Goal: Task Accomplishment & Management: Use online tool/utility

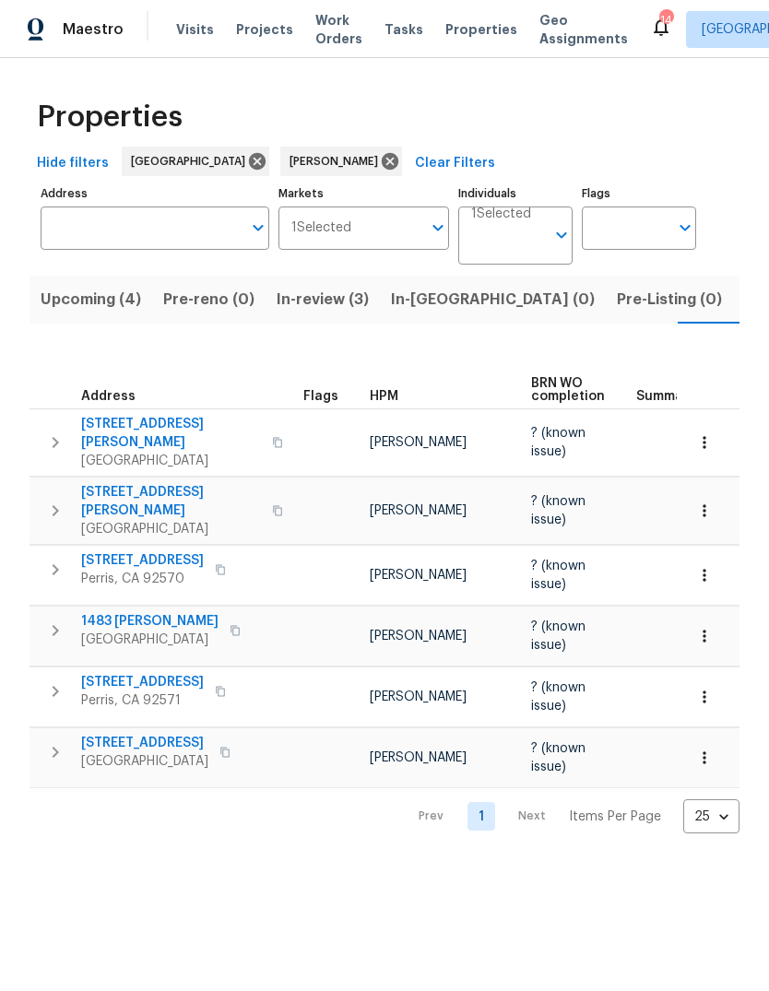
scroll to position [0, 30]
click at [195, 32] on span "Visits" at bounding box center [195, 29] width 38 height 18
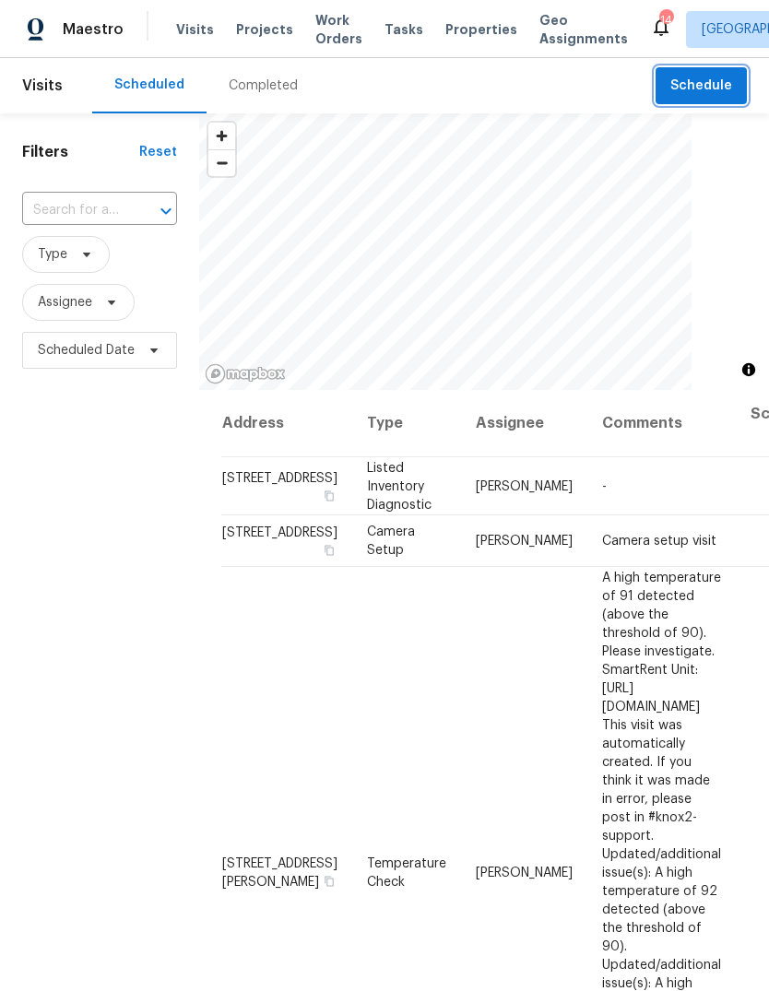
click at [726, 80] on span "Schedule" at bounding box center [701, 86] width 62 height 23
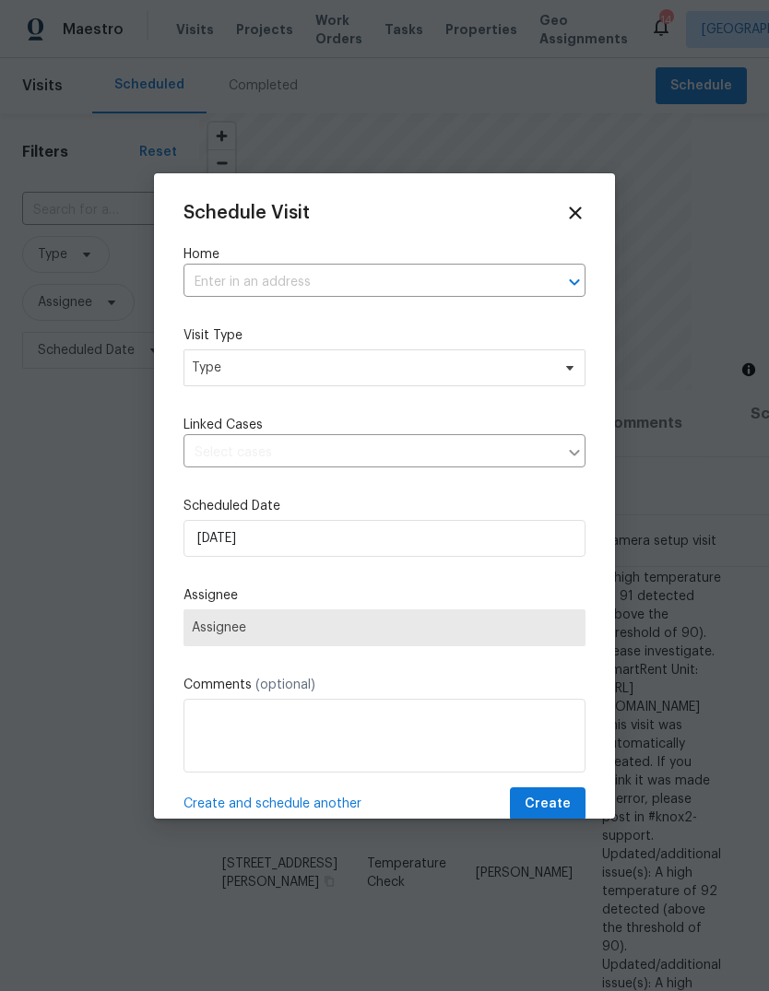
click at [233, 287] on input "text" at bounding box center [359, 282] width 350 height 29
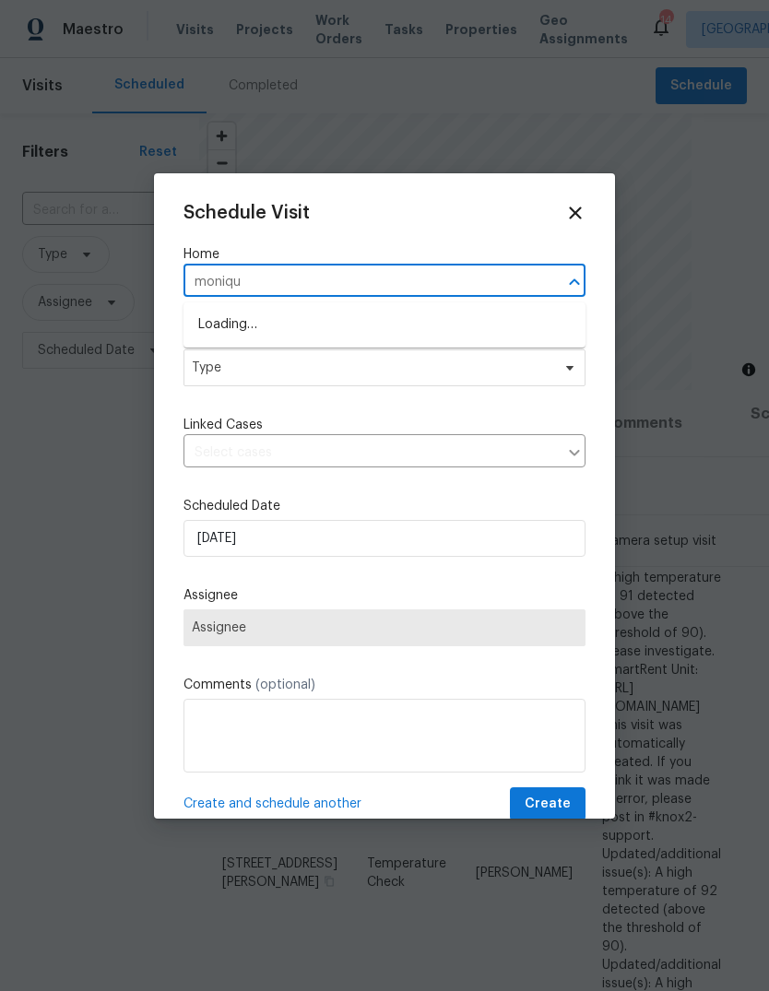
type input "[PERSON_NAME]"
click at [339, 331] on li "[STREET_ADDRESS][PERSON_NAME]" at bounding box center [385, 325] width 402 height 30
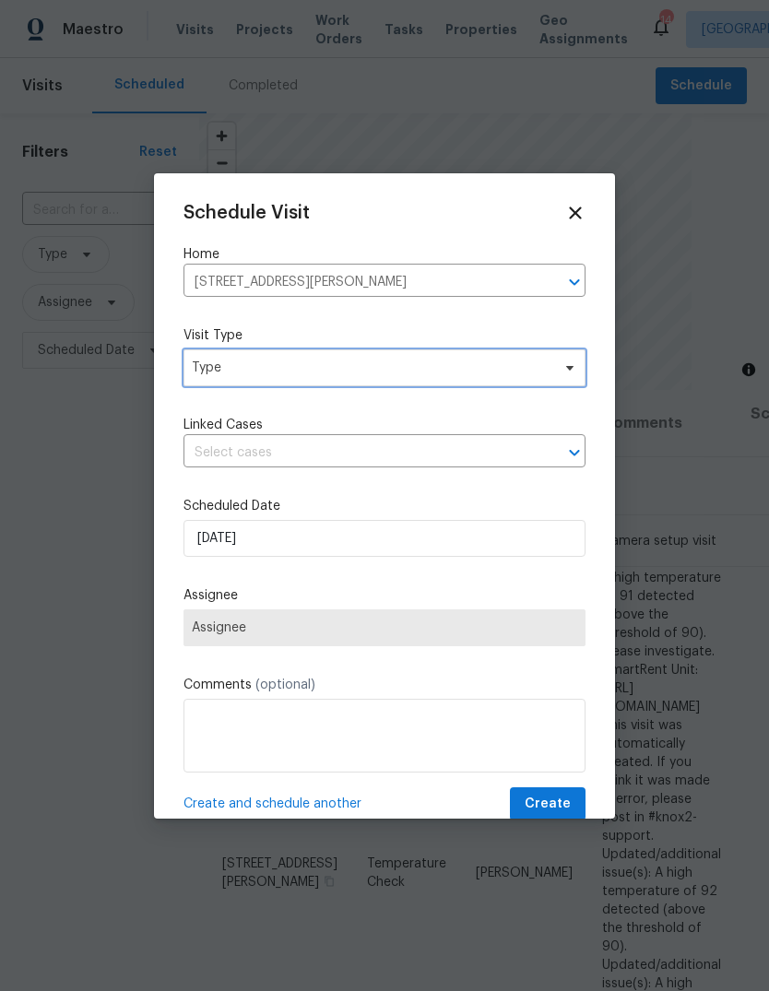
click at [322, 386] on span "Type" at bounding box center [385, 367] width 402 height 37
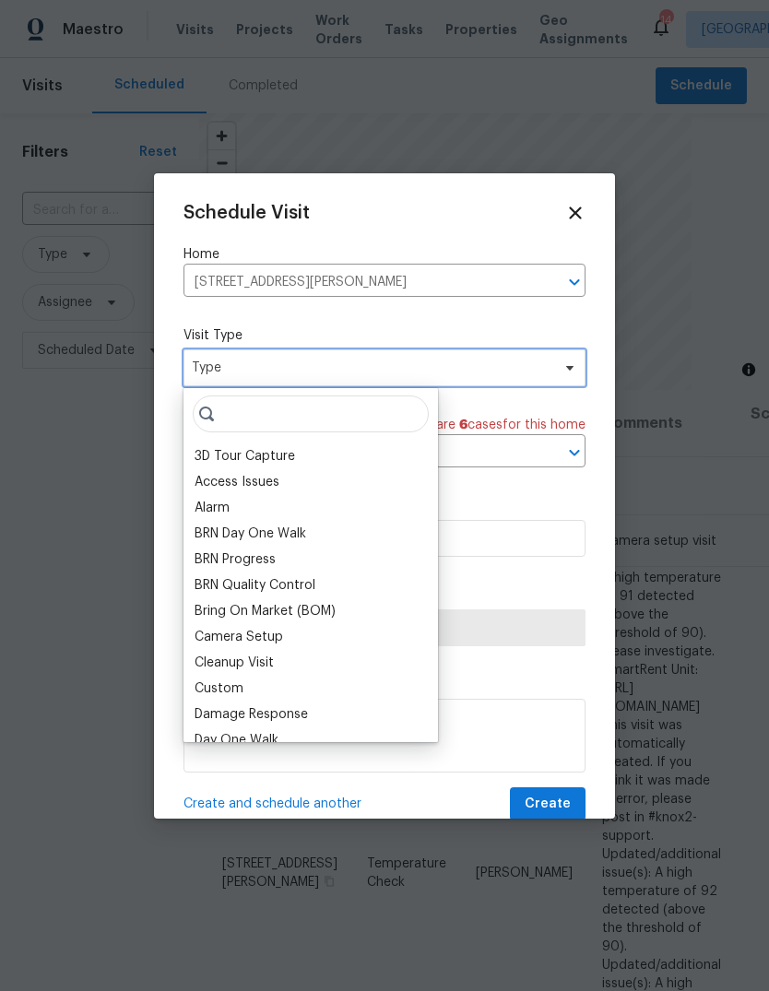
click at [356, 366] on span "Type" at bounding box center [371, 368] width 359 height 18
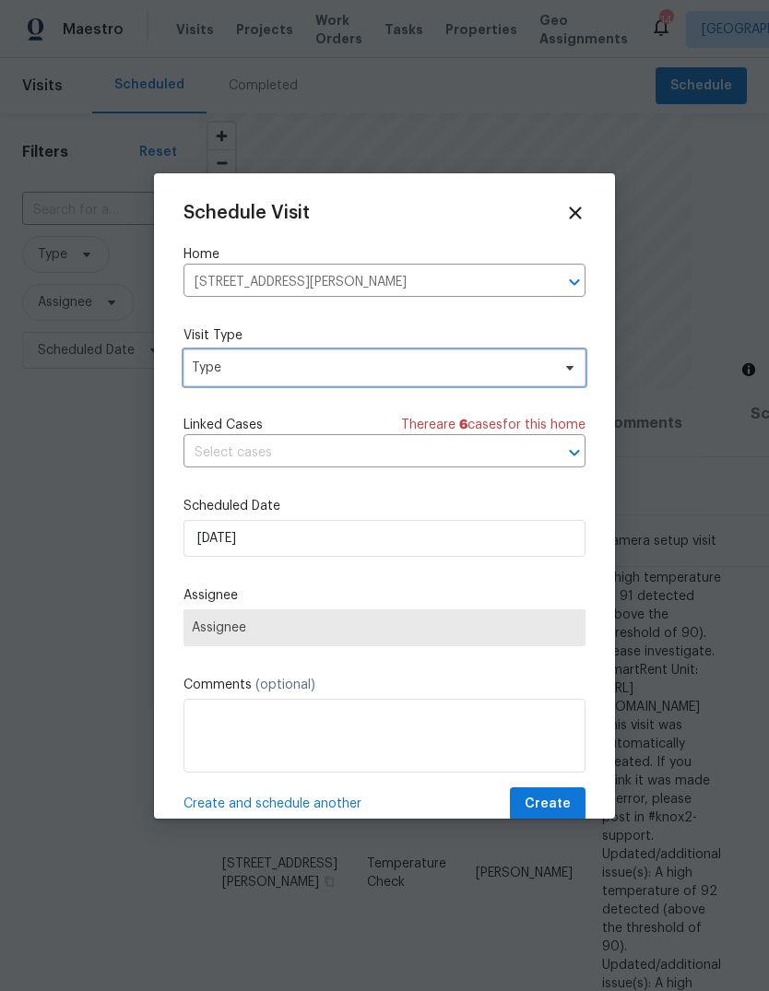
click at [343, 369] on span "Type" at bounding box center [371, 368] width 359 height 18
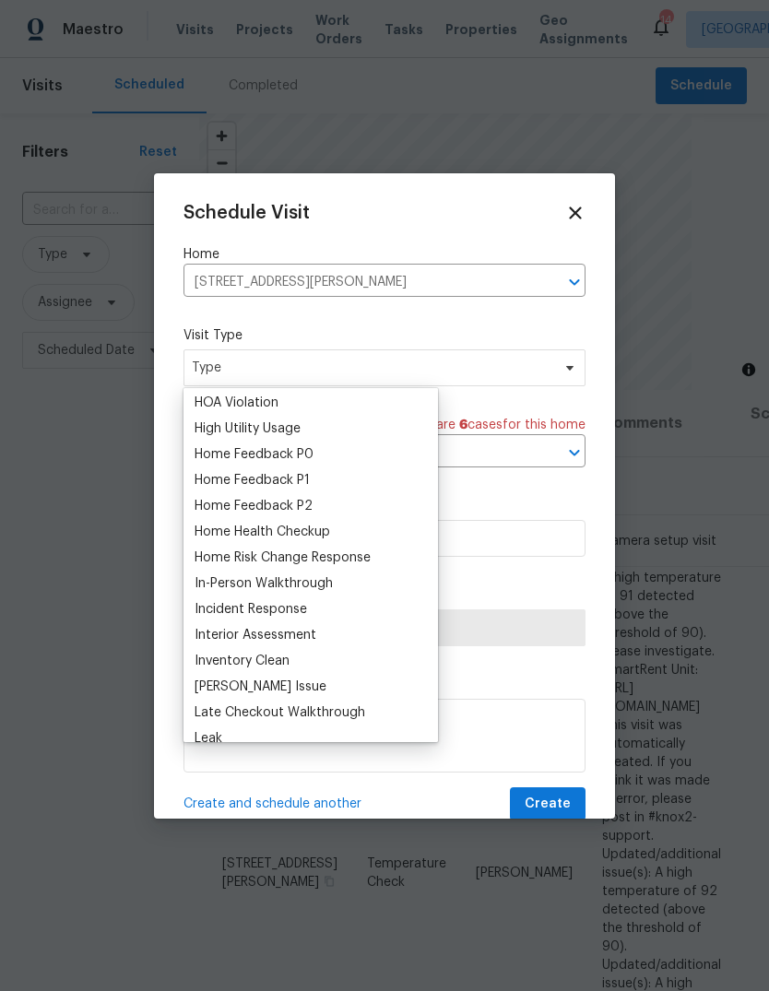
scroll to position [511, 0]
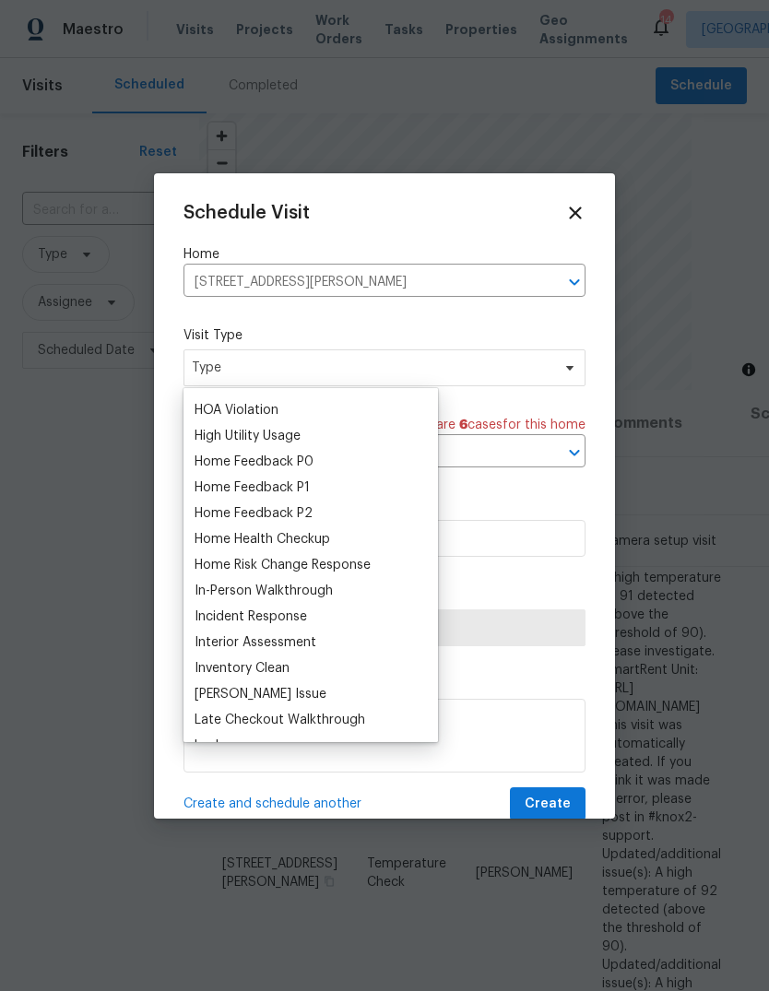
click at [298, 533] on div "Home Health Checkup" at bounding box center [263, 539] width 136 height 18
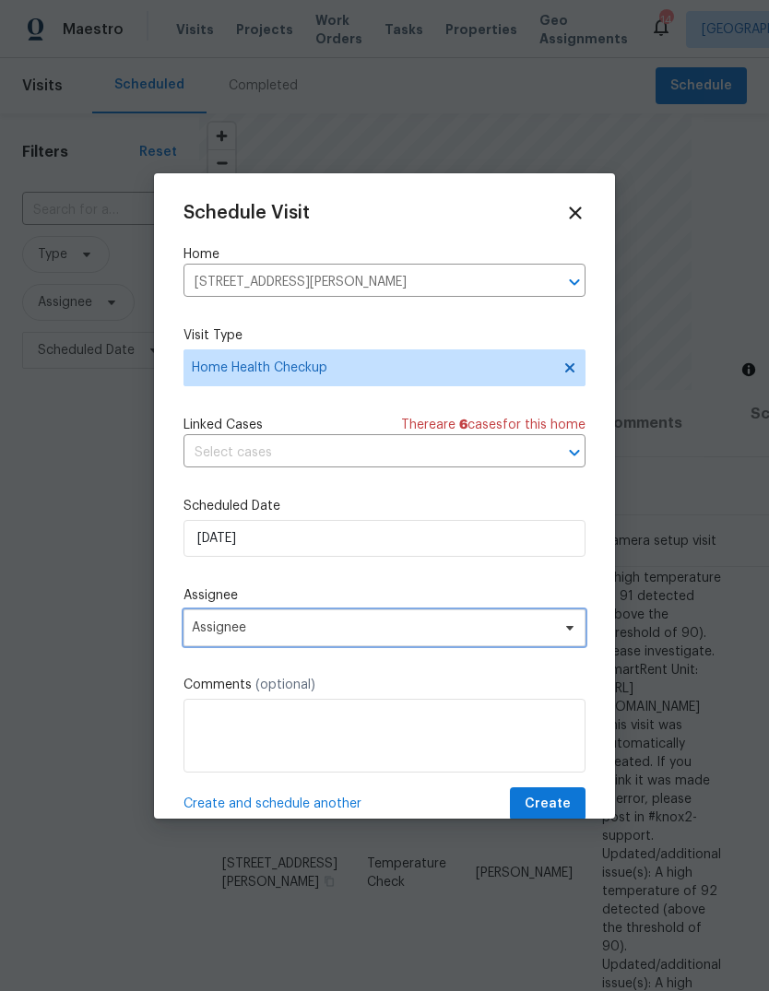
click at [316, 634] on span "Assignee" at bounding box center [372, 628] width 361 height 15
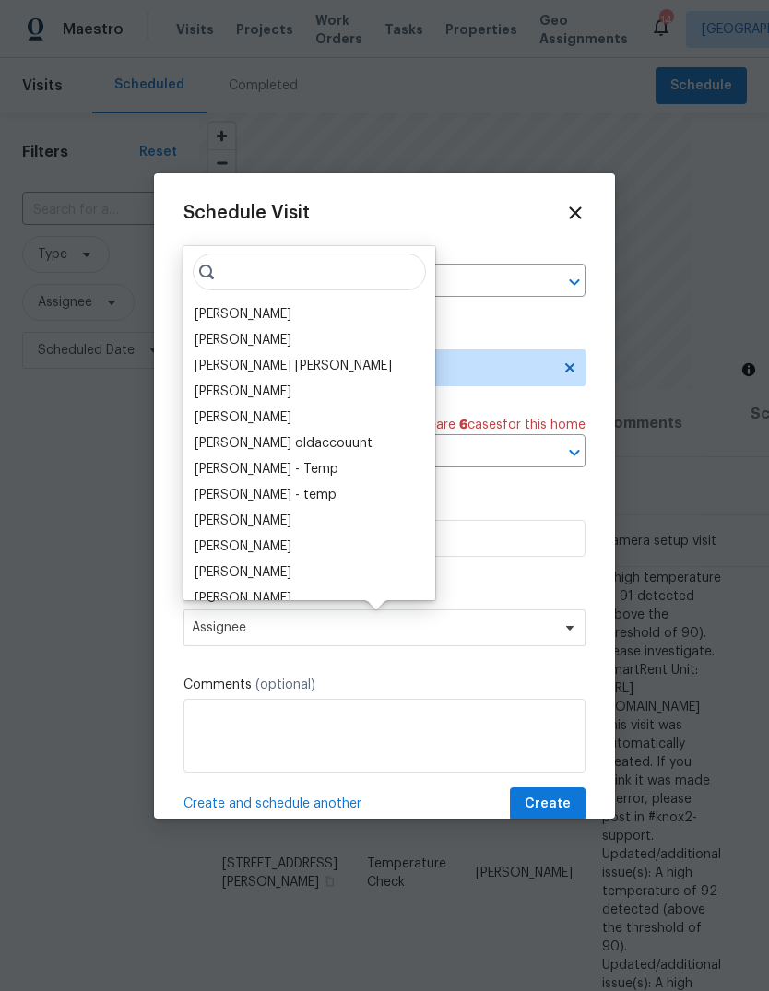
click at [243, 314] on div "[PERSON_NAME]" at bounding box center [243, 314] width 97 height 18
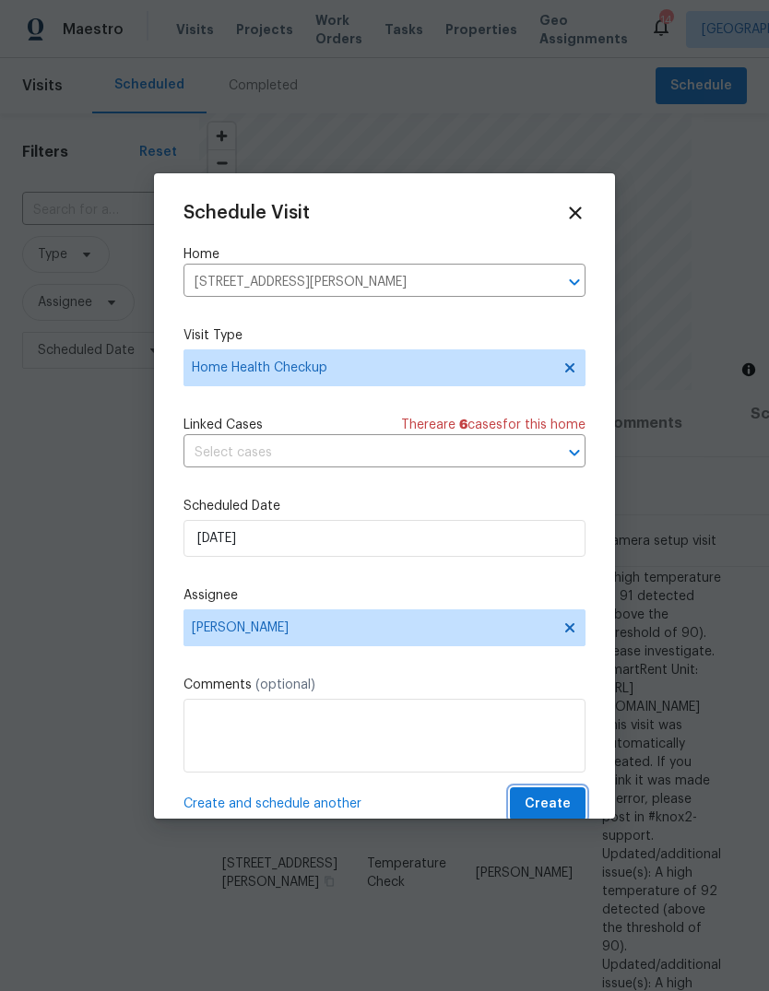
click at [569, 800] on span "Create" at bounding box center [548, 804] width 46 height 23
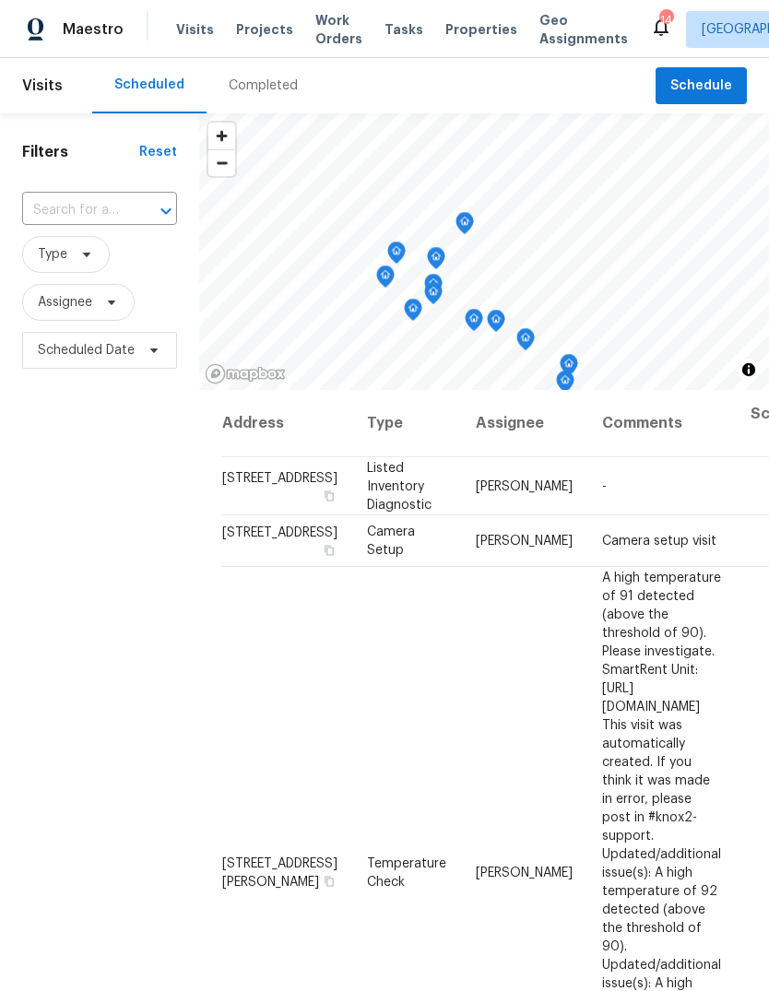
click at [465, 31] on span "Properties" at bounding box center [481, 29] width 72 height 18
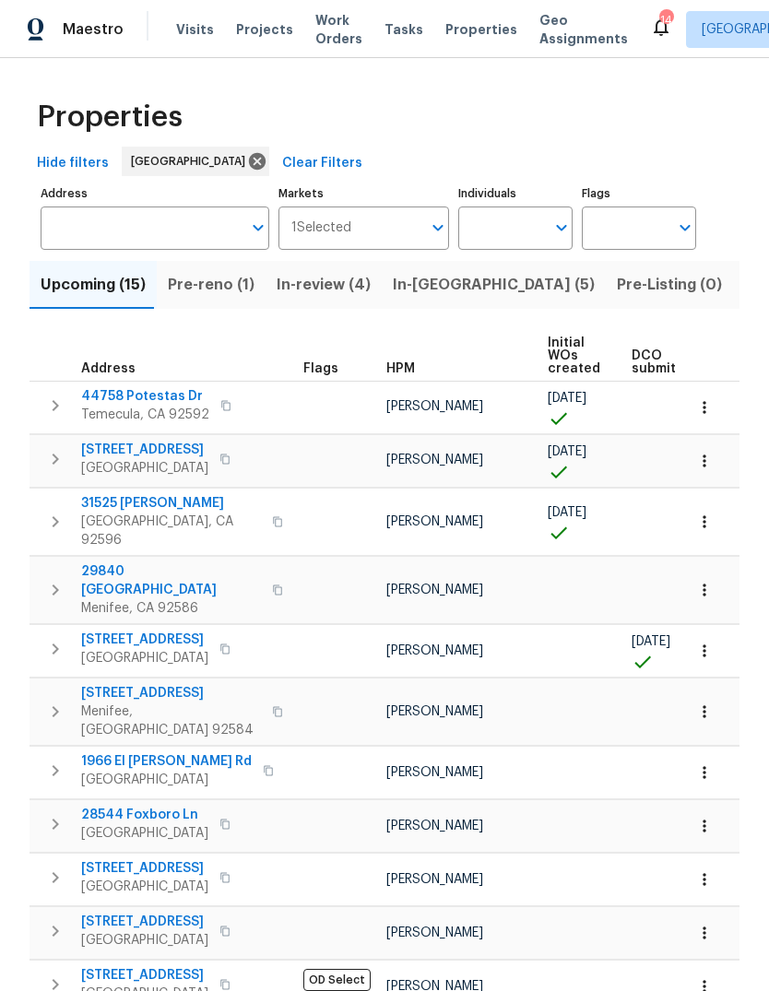
click at [500, 235] on input "Individuals" at bounding box center [501, 228] width 87 height 43
type input "[PERSON_NAME]"
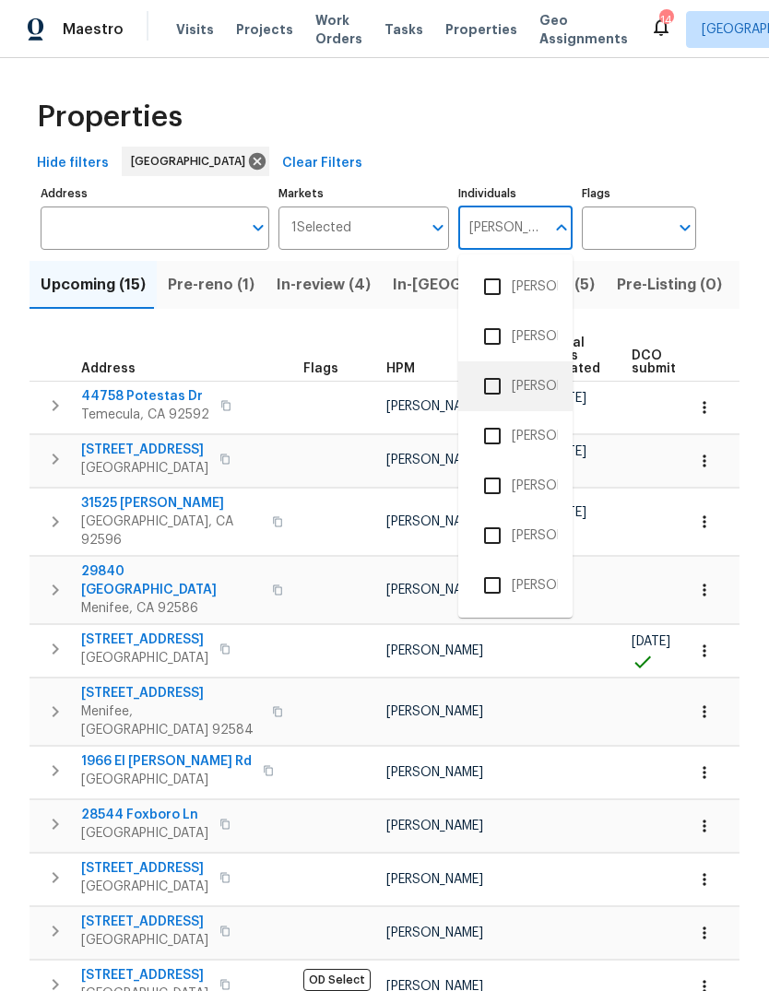
click at [532, 389] on li "[PERSON_NAME]" at bounding box center [515, 386] width 85 height 39
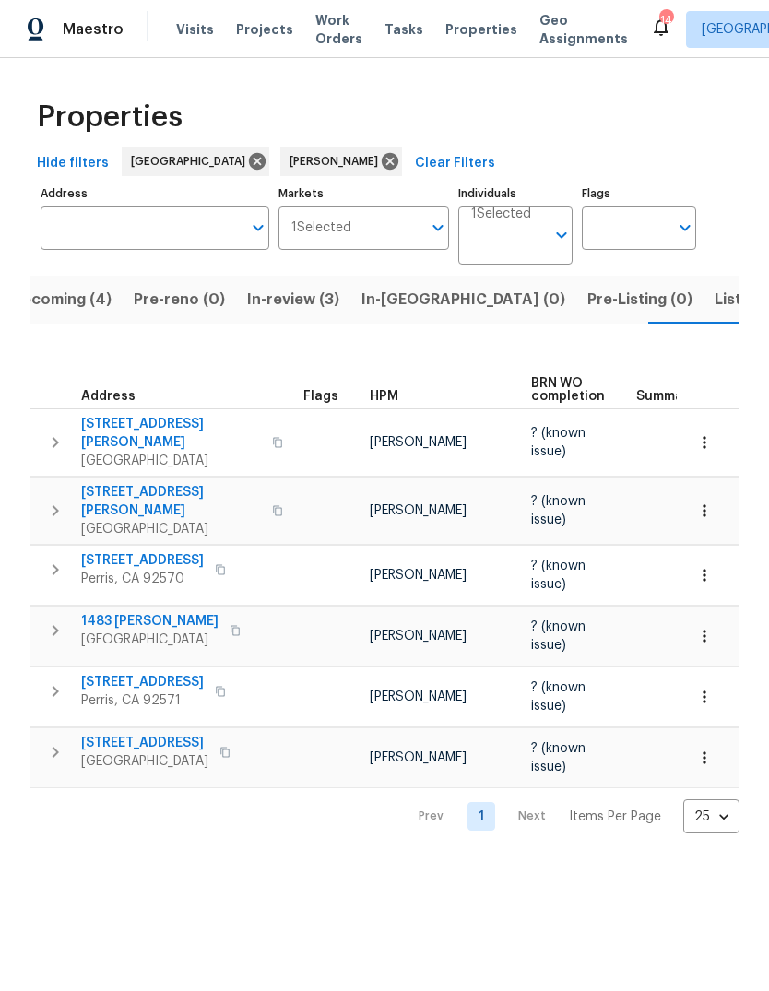
click at [189, 31] on span "Visits" at bounding box center [195, 29] width 38 height 18
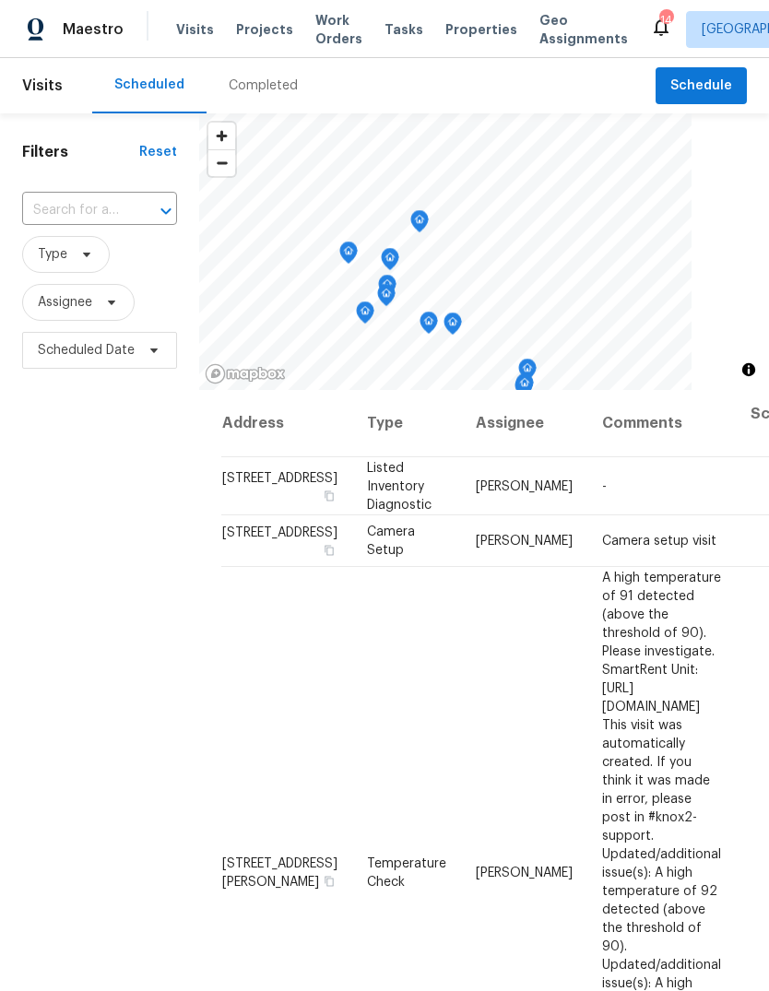
click at [260, 88] on div "Completed" at bounding box center [263, 86] width 69 height 18
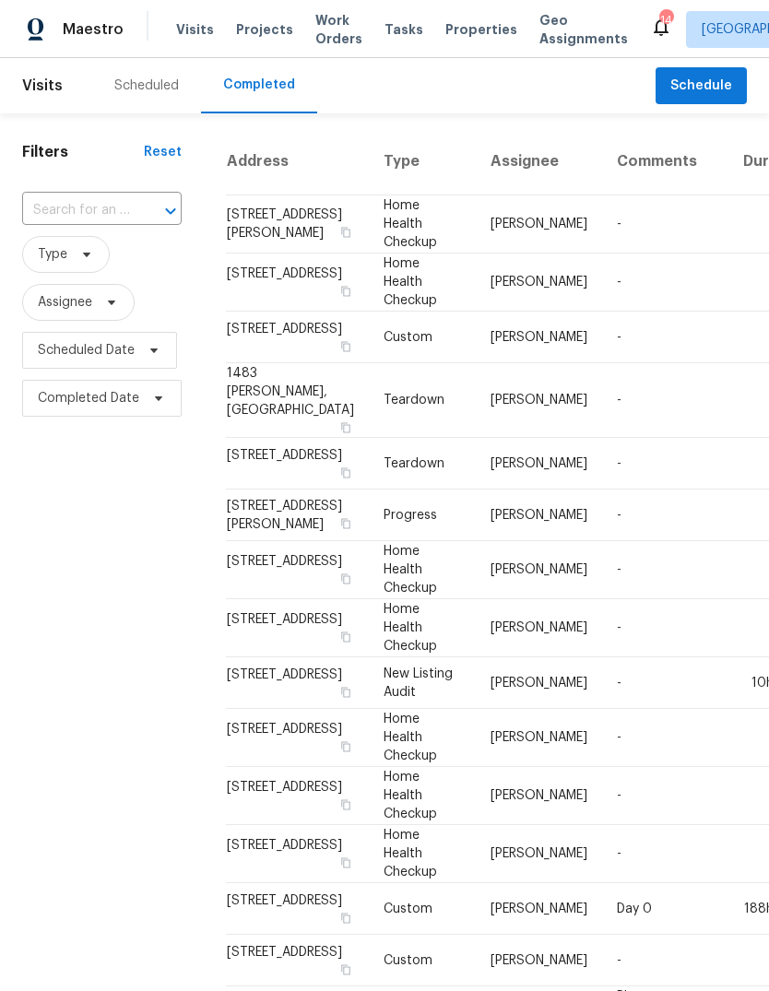
click at [123, 89] on div "Scheduled" at bounding box center [146, 86] width 65 height 18
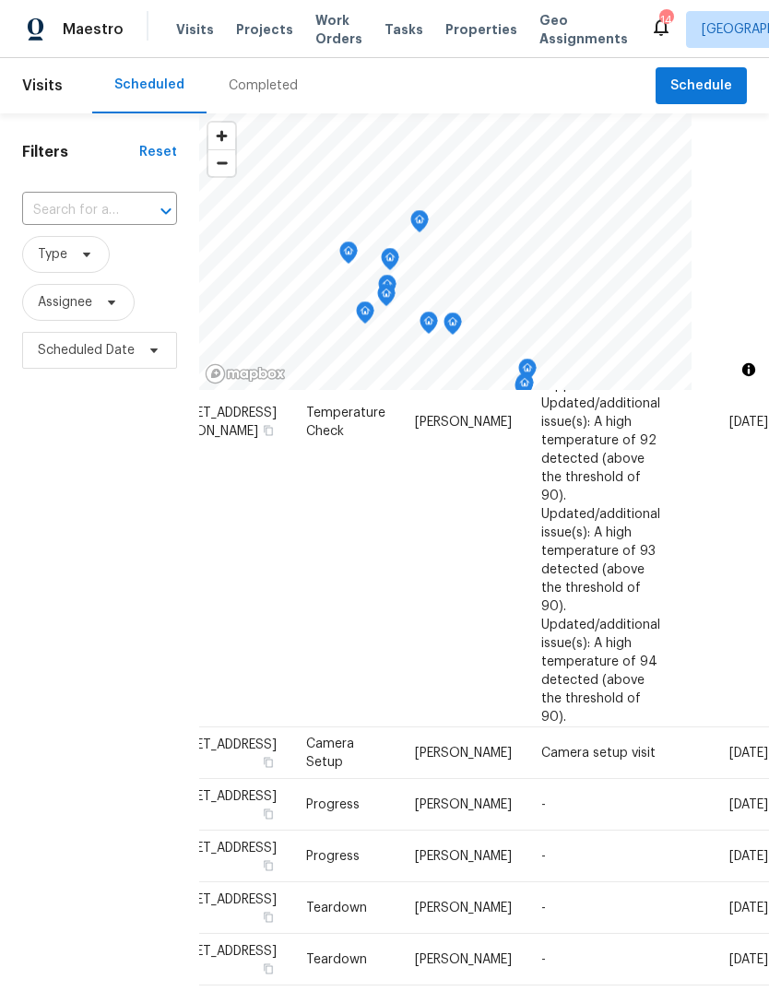
scroll to position [451, 160]
click at [0, 0] on icon at bounding box center [0, 0] width 0 height 0
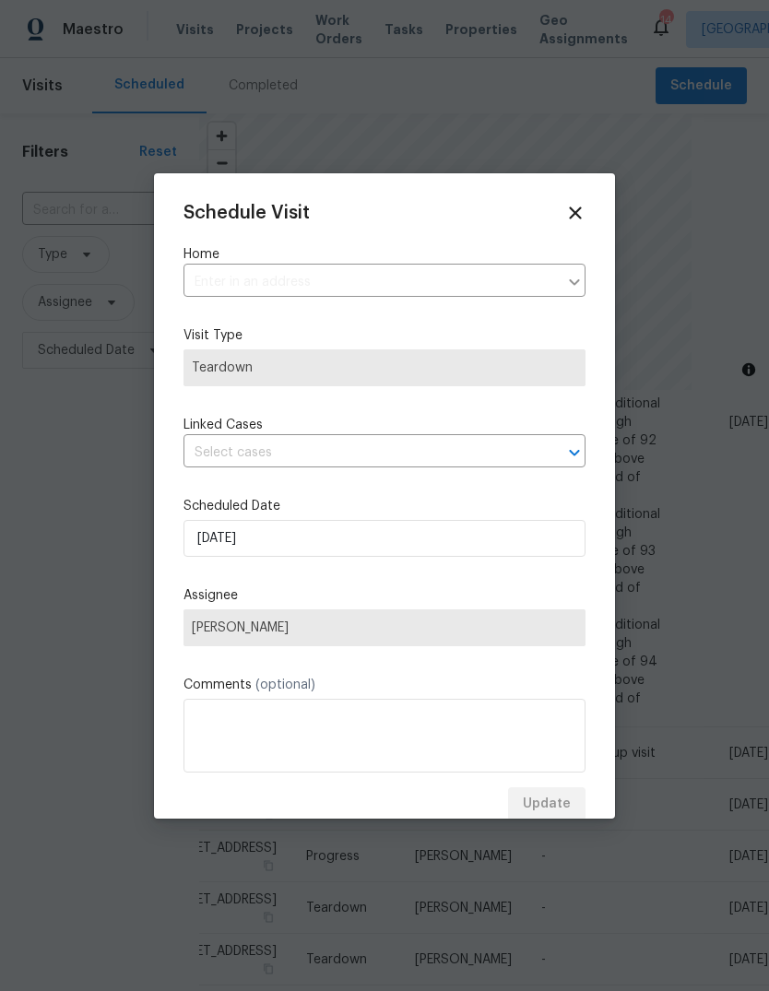
type input "[STREET_ADDRESS]"
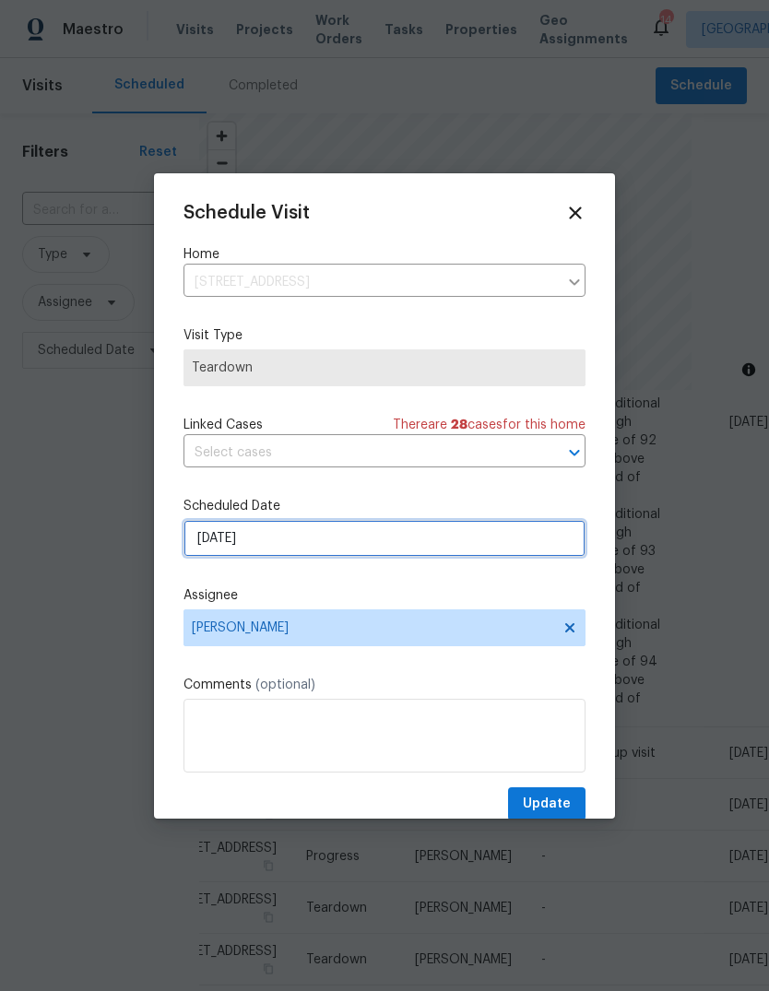
click at [294, 551] on input "[DATE]" at bounding box center [385, 538] width 402 height 37
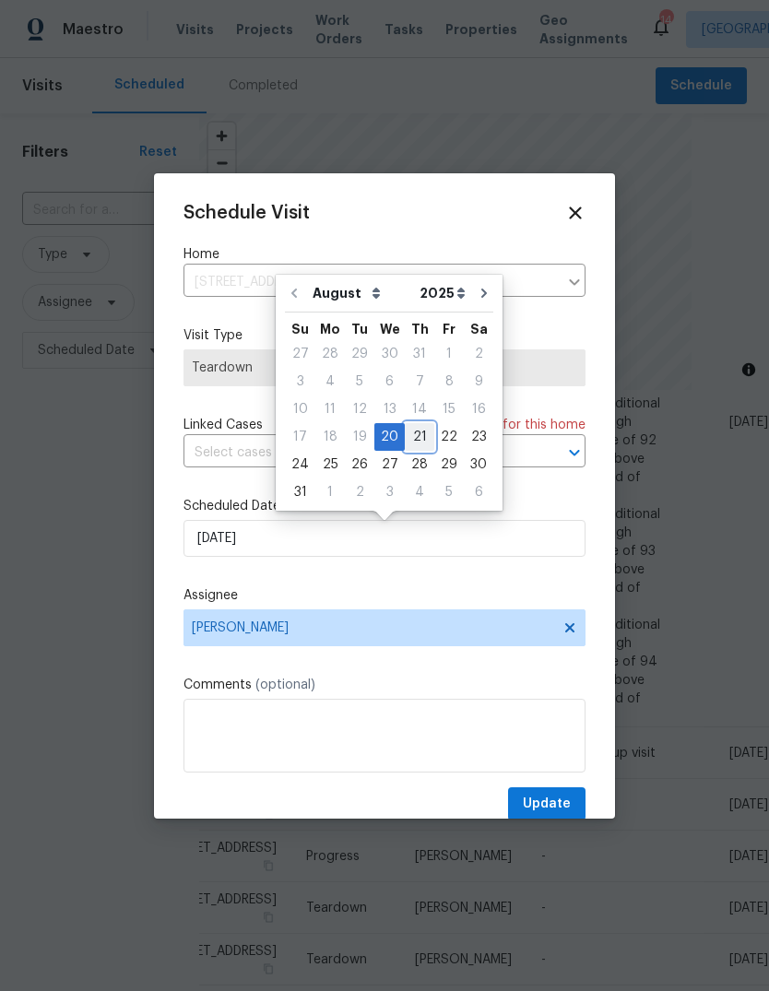
click at [410, 444] on div "21" at bounding box center [420, 437] width 30 height 26
type input "[DATE]"
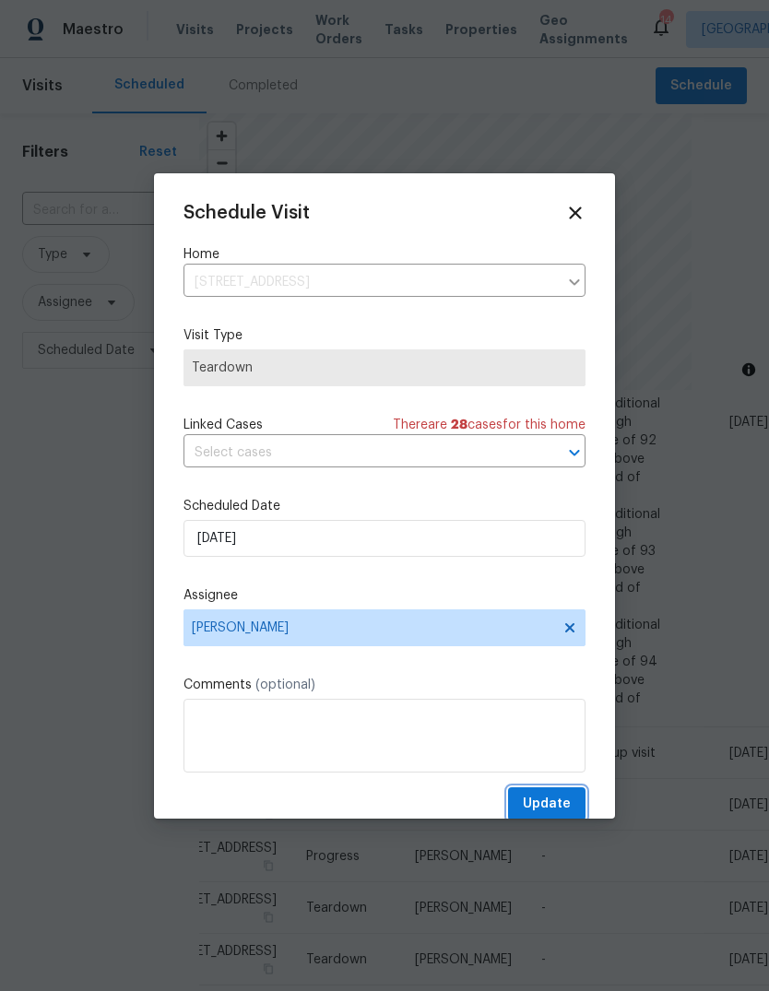
click at [570, 800] on span "Update" at bounding box center [547, 804] width 48 height 23
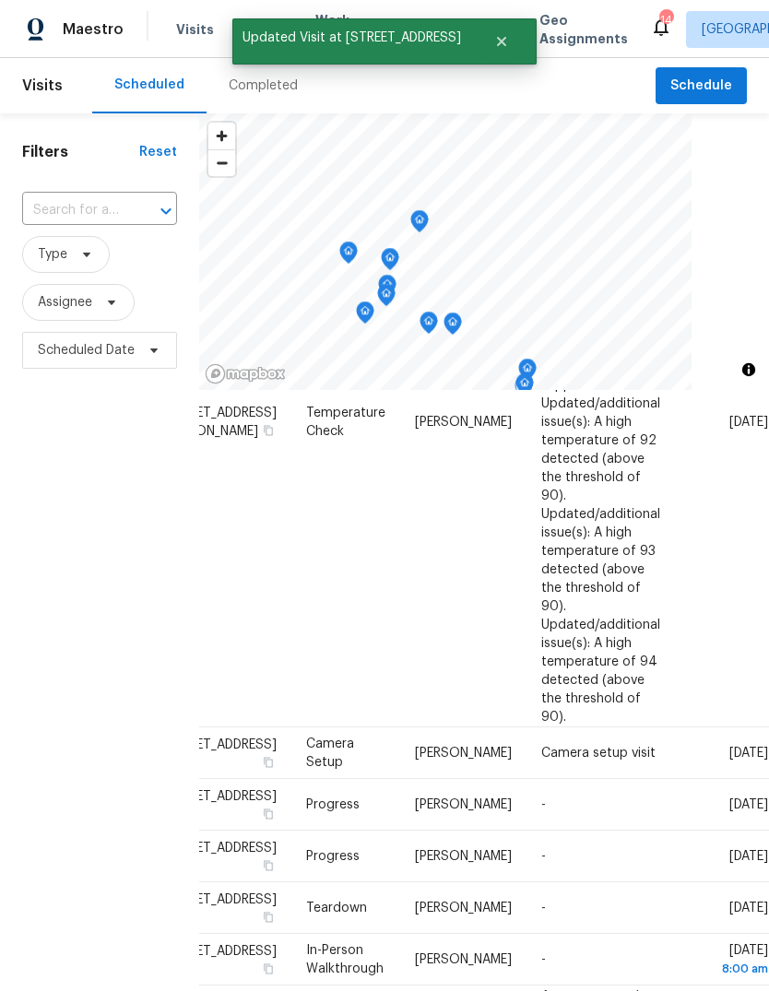
click at [0, 0] on icon at bounding box center [0, 0] width 0 height 0
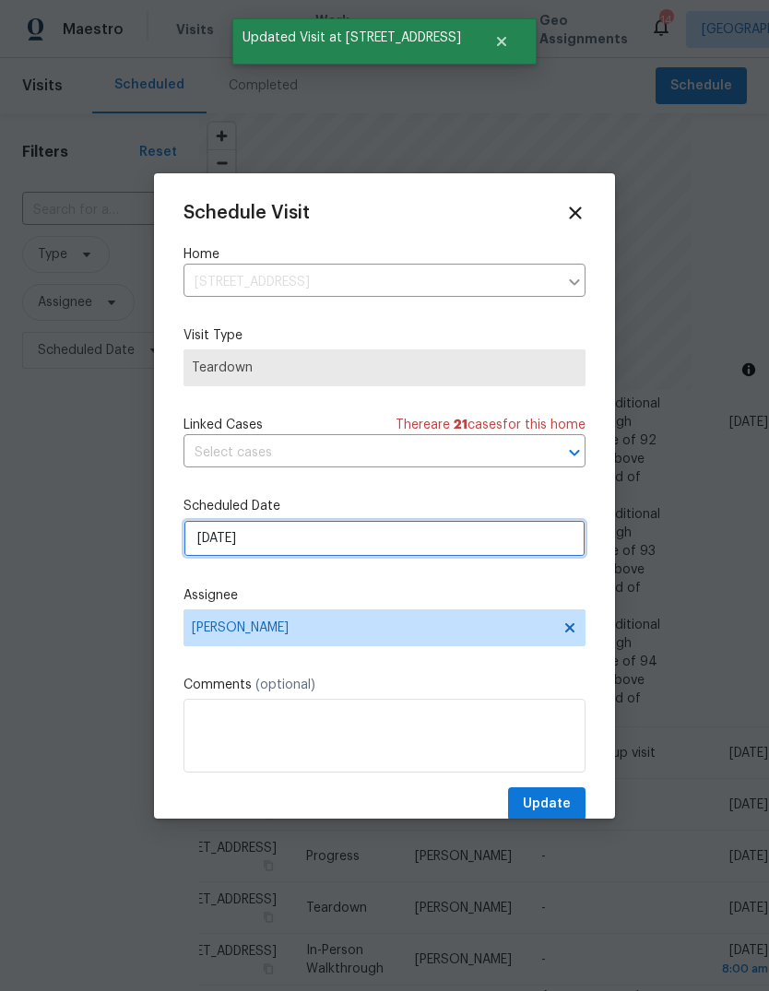
click at [300, 546] on input "[DATE]" at bounding box center [385, 538] width 402 height 37
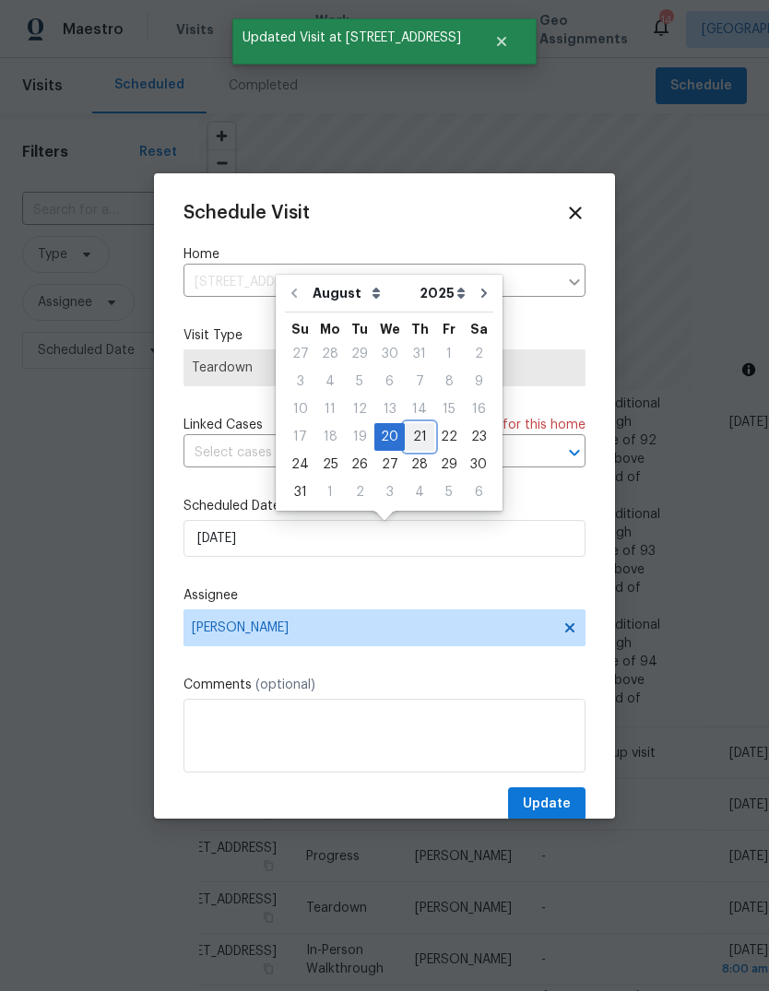
click at [416, 436] on div "21" at bounding box center [420, 437] width 30 height 26
type input "[DATE]"
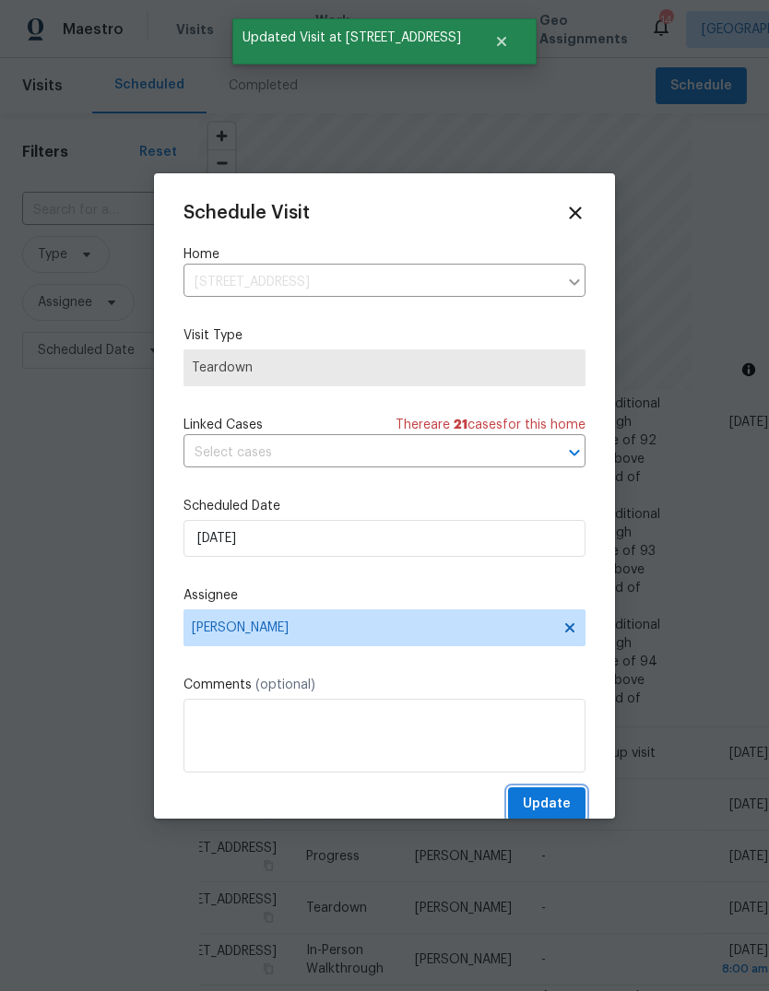
click at [575, 802] on button "Update" at bounding box center [546, 805] width 77 height 34
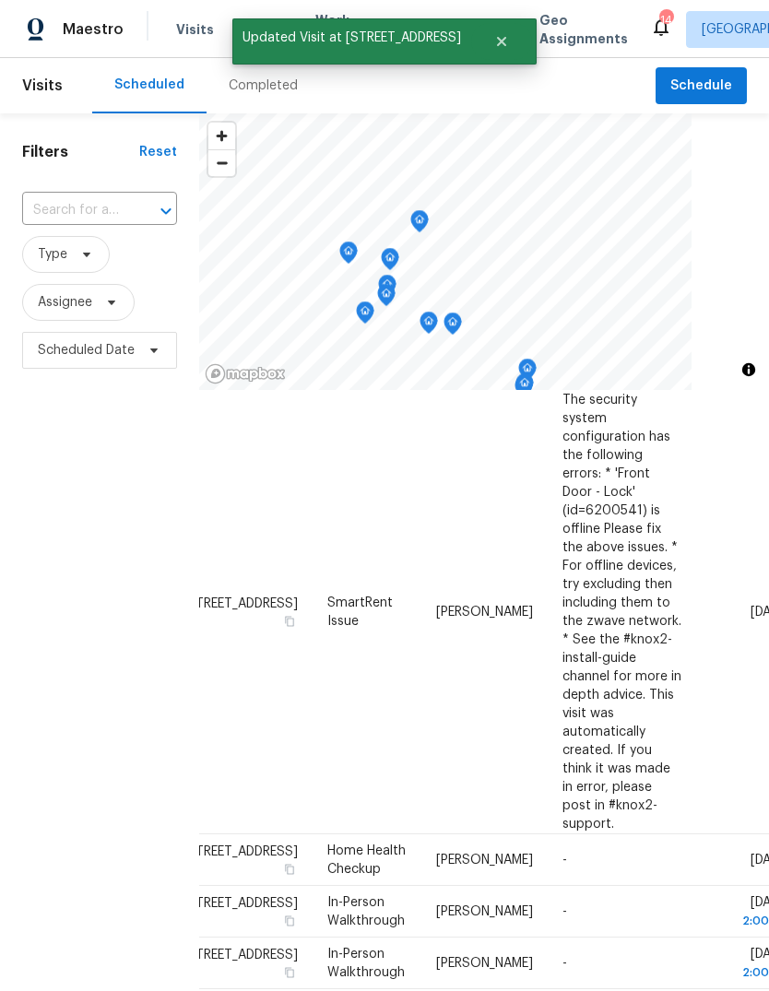
scroll to position [1131, 18]
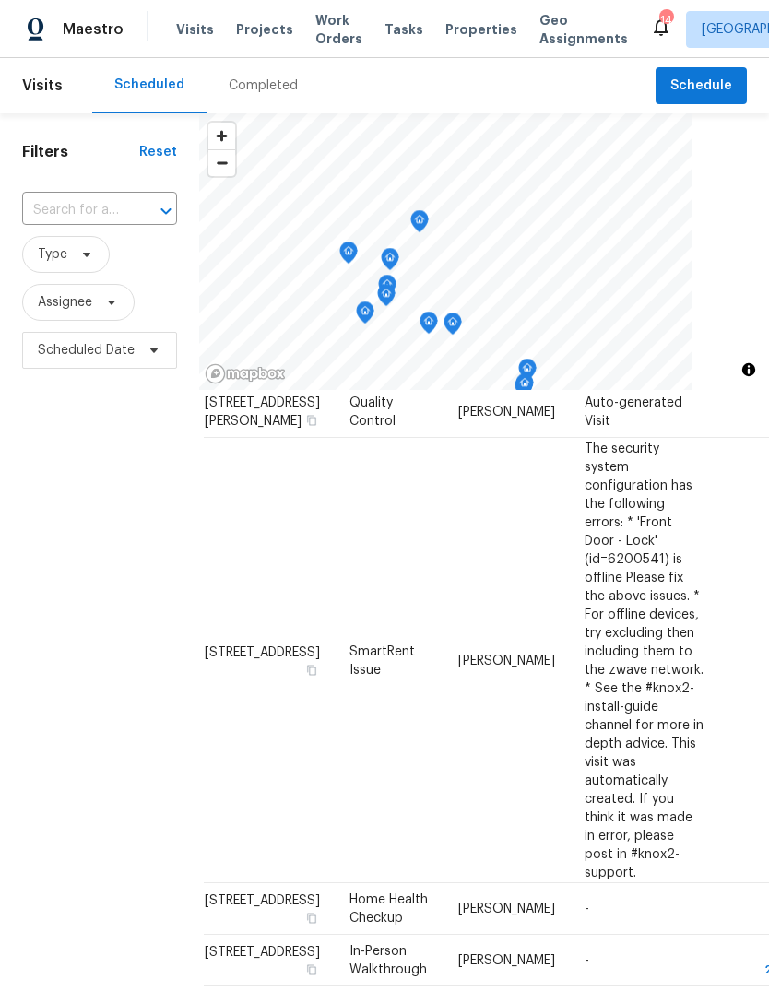
click at [471, 31] on span "Properties" at bounding box center [481, 29] width 72 height 18
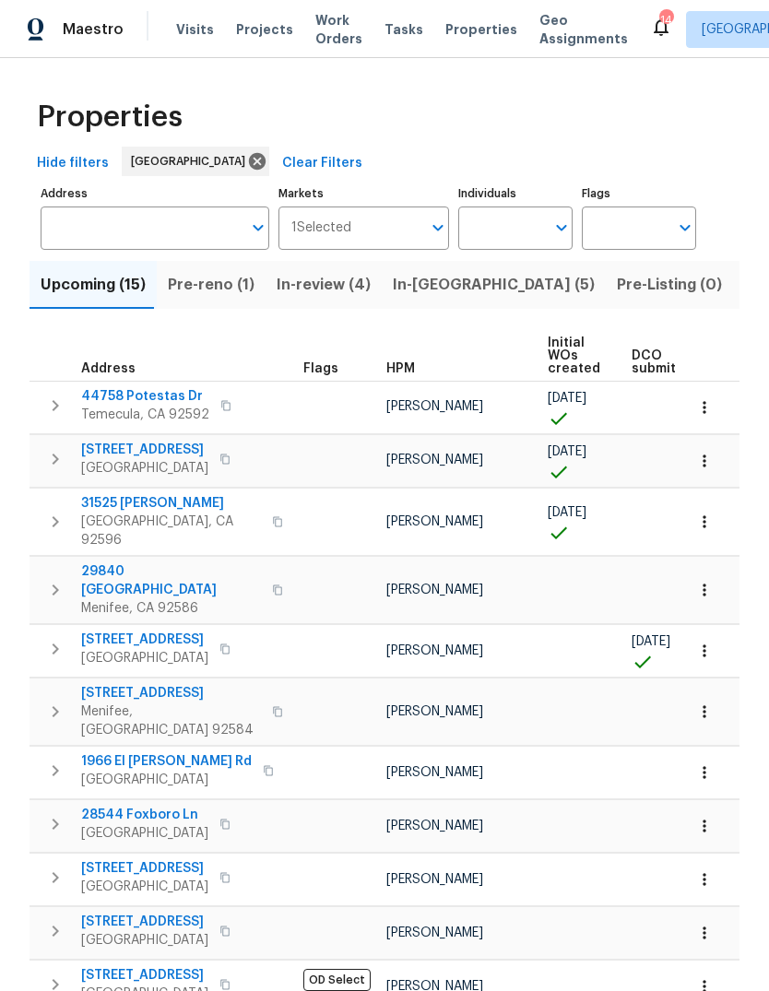
click at [500, 234] on input "Individuals" at bounding box center [501, 228] width 87 height 43
type input "[PERSON_NAME]"
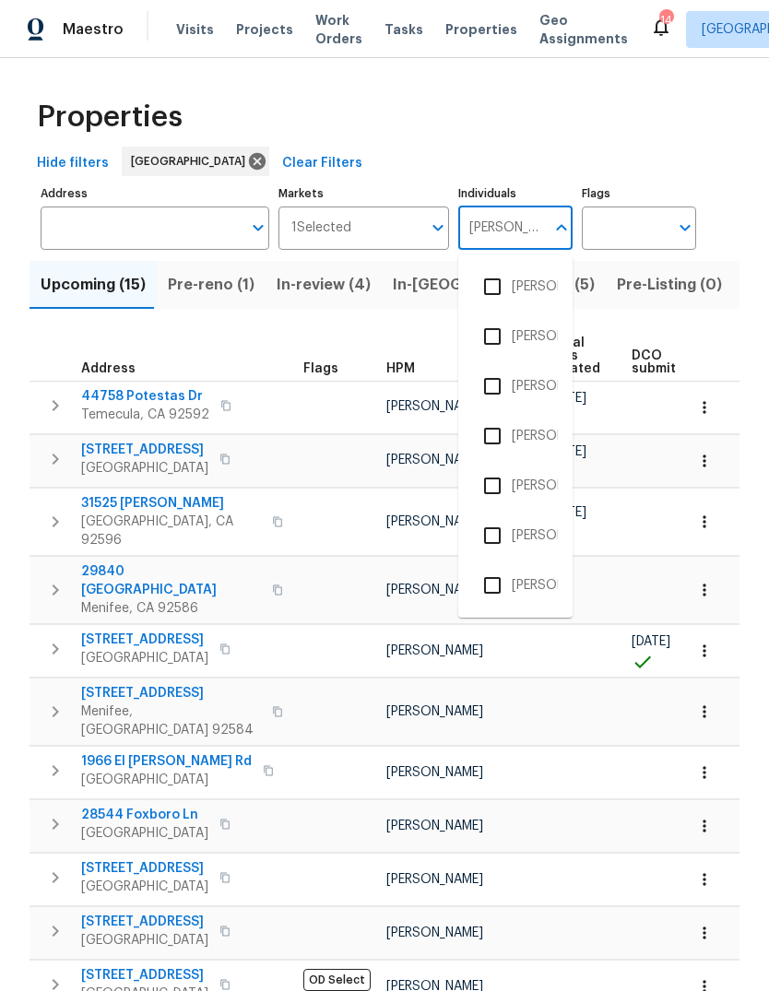
click at [537, 385] on li "[PERSON_NAME]" at bounding box center [515, 386] width 85 height 39
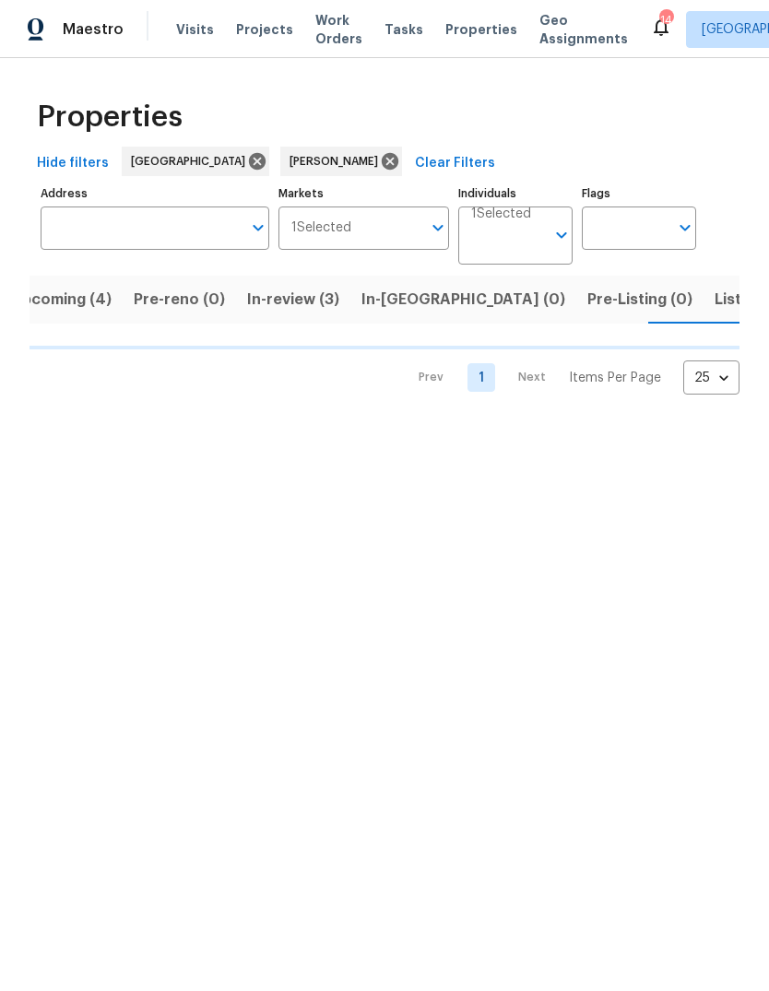
scroll to position [0, 30]
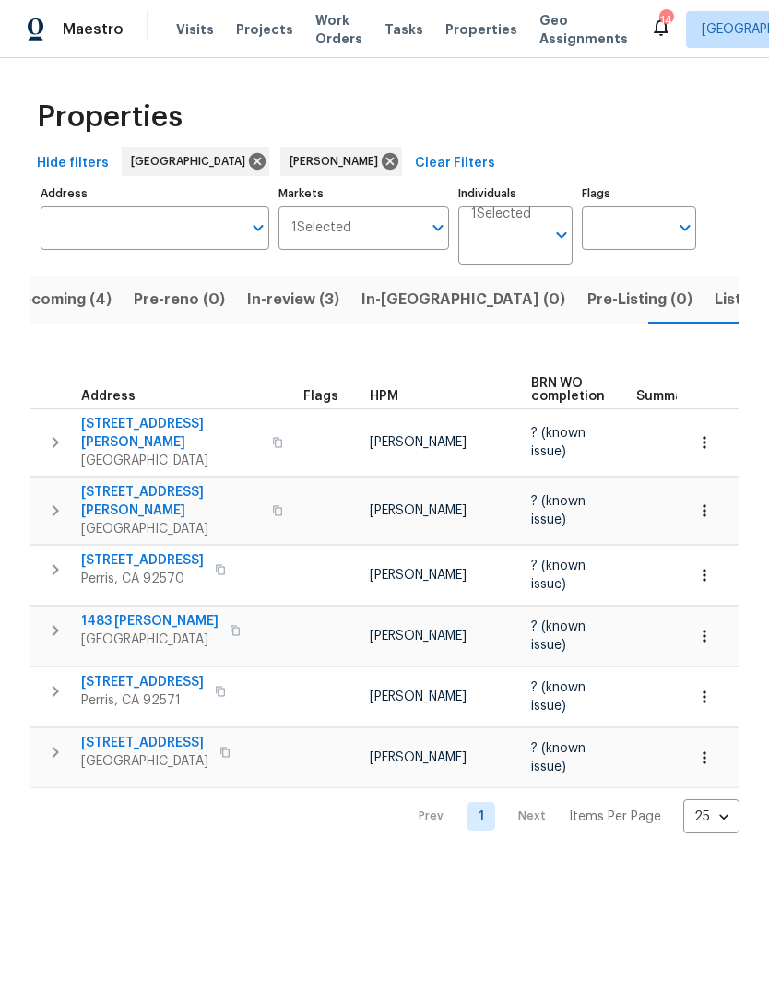
click at [197, 28] on span "Visits" at bounding box center [195, 29] width 38 height 18
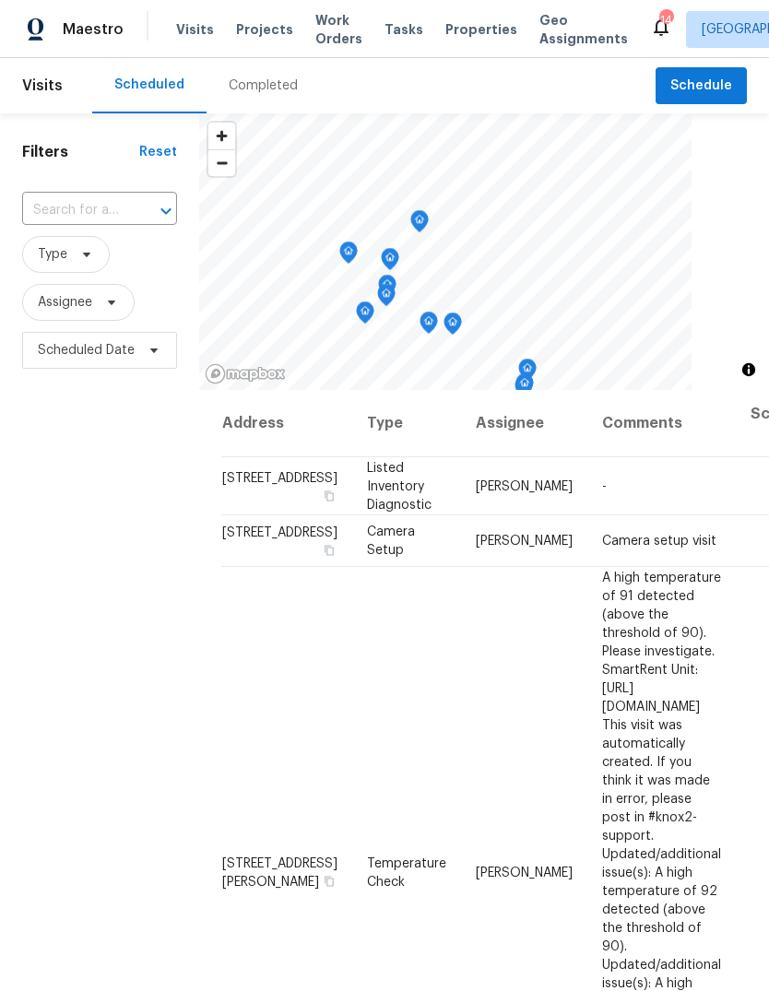
click at [275, 78] on div "Completed" at bounding box center [263, 86] width 69 height 18
